Goal: Find specific page/section: Find specific page/section

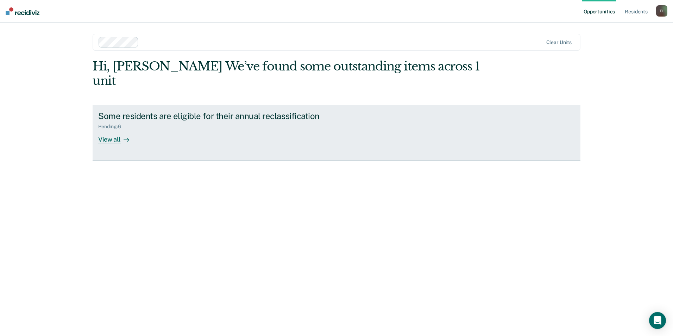
click at [105, 130] on div "View all" at bounding box center [117, 137] width 39 height 14
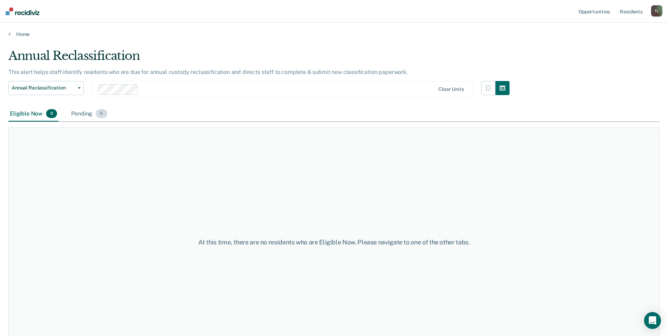
click at [83, 112] on div "Pending 6" at bounding box center [89, 113] width 39 height 15
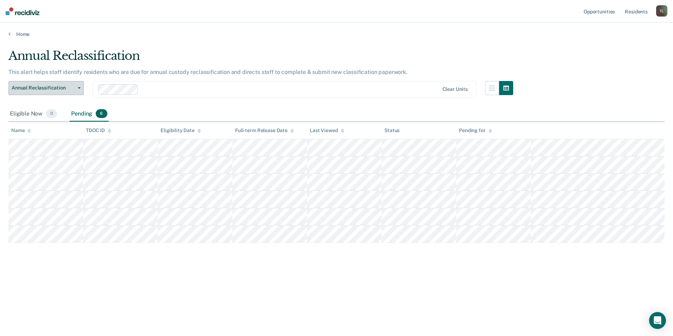
click at [74, 91] on span "Annual Reclassification" at bounding box center [43, 88] width 63 height 6
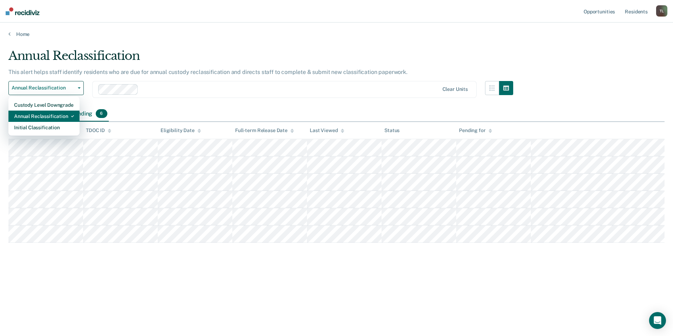
click at [64, 111] on div "Annual Reclassification" at bounding box center [44, 116] width 60 height 11
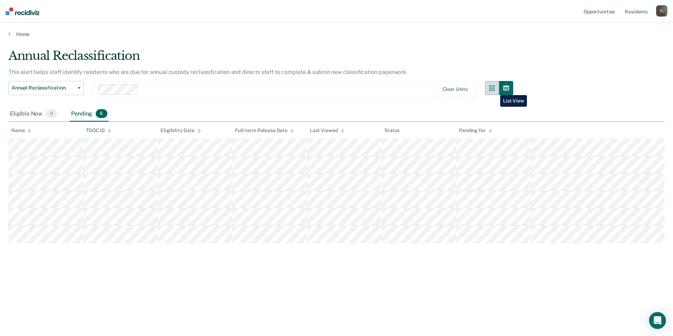
click at [495, 90] on button "button" at bounding box center [492, 88] width 14 height 14
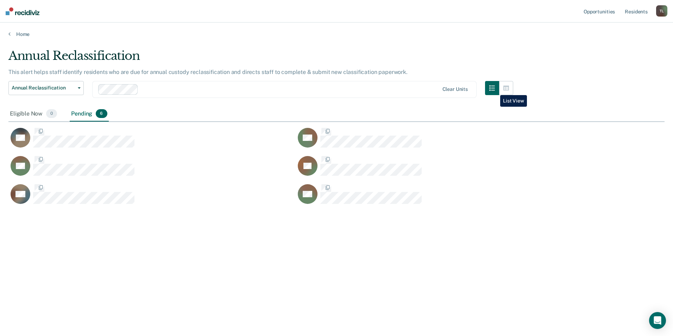
scroll to position [229, 651]
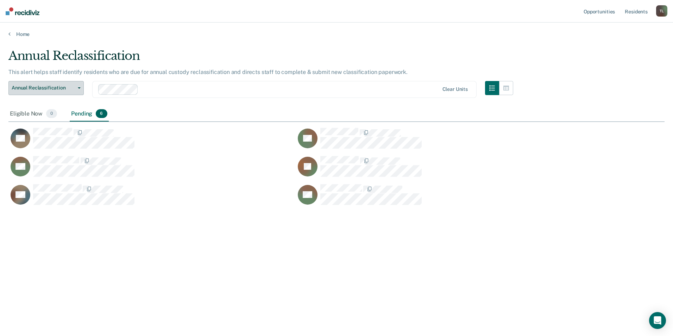
click at [73, 87] on span "Annual Reclassification" at bounding box center [43, 88] width 63 height 6
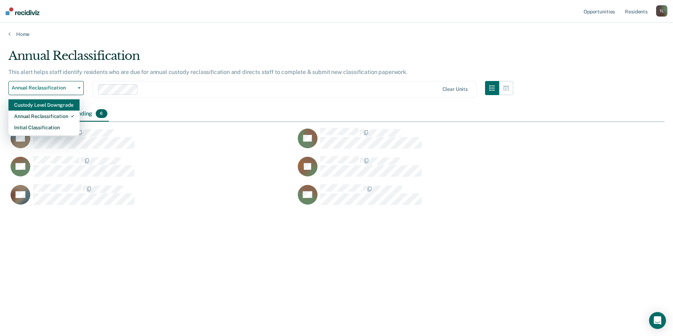
click at [47, 106] on div "Custody Level Downgrade" at bounding box center [44, 104] width 60 height 11
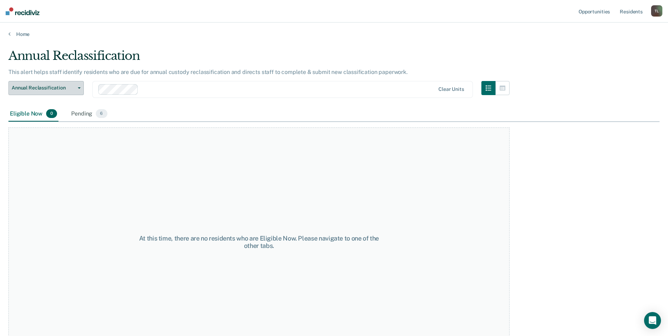
click at [81, 86] on button "Annual Reclassification" at bounding box center [45, 88] width 75 height 14
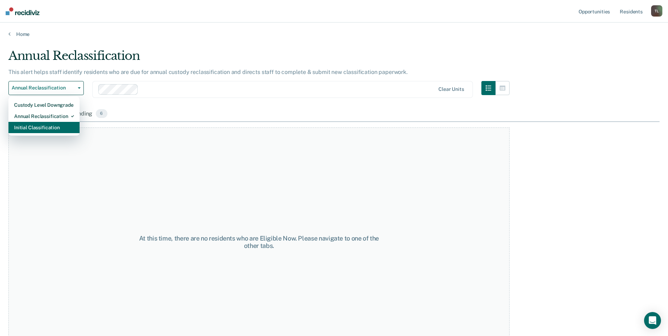
click at [46, 129] on div "Initial Classification" at bounding box center [44, 127] width 60 height 11
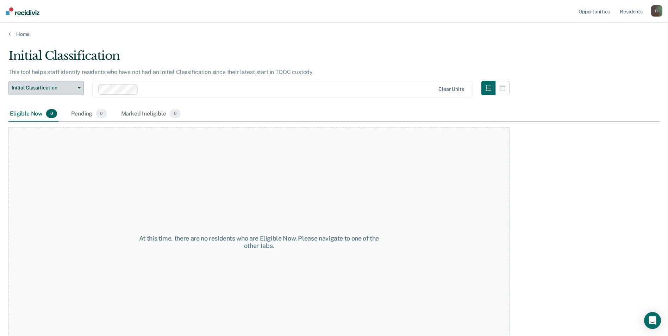
click at [76, 85] on button "Initial Classification" at bounding box center [45, 88] width 75 height 14
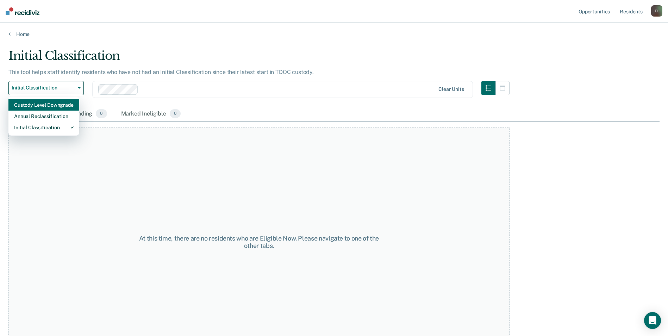
click at [55, 106] on div "Custody Level Downgrade" at bounding box center [44, 104] width 60 height 11
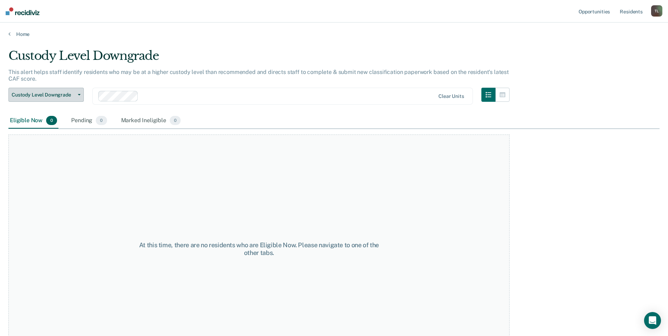
click at [82, 92] on button "Custody Level Downgrade" at bounding box center [45, 95] width 75 height 14
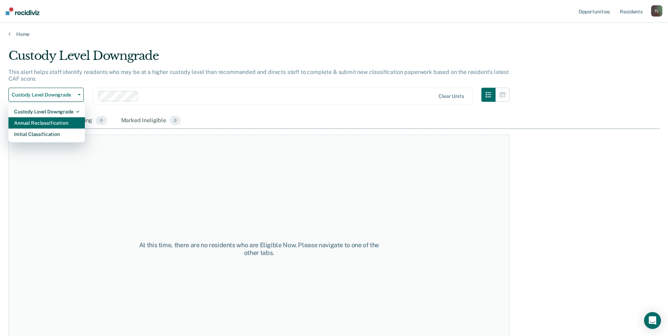
click at [61, 123] on div "Annual Reclassification" at bounding box center [46, 122] width 65 height 11
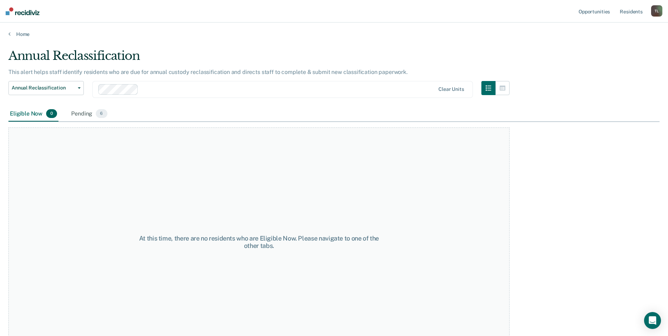
click at [18, 30] on div "Home" at bounding box center [334, 30] width 668 height 15
click at [16, 32] on link "Home" at bounding box center [333, 34] width 651 height 6
